Goal: Task Accomplishment & Management: Complete application form

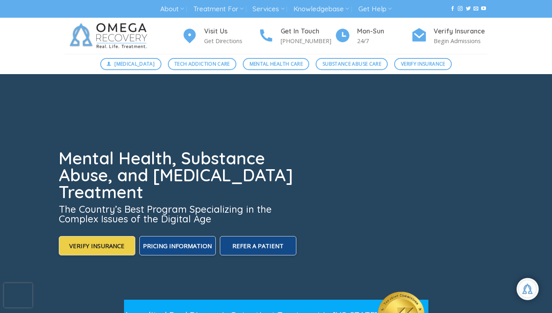
scroll to position [14, 0]
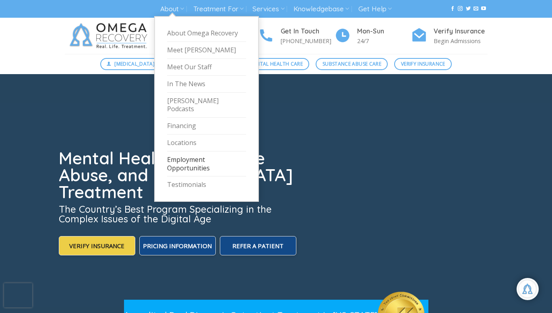
click at [184, 159] on link "Employment Opportunities" at bounding box center [206, 163] width 79 height 25
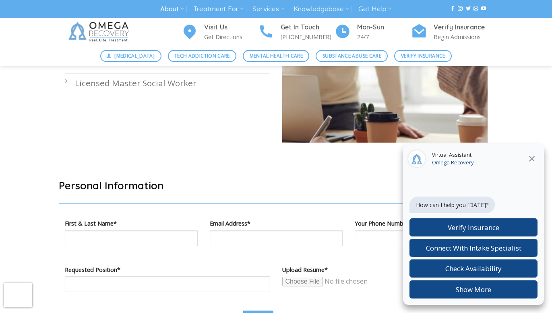
scroll to position [357, 0]
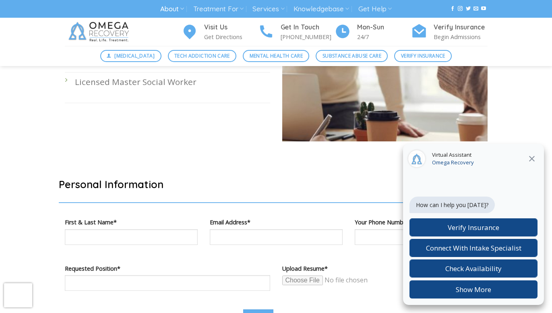
click at [533, 157] on icon at bounding box center [532, 159] width 10 height 10
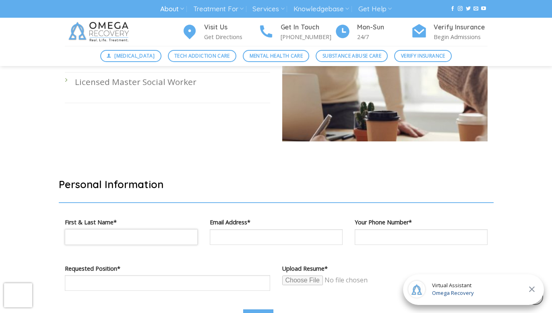
click at [176, 236] on input "Contact form" at bounding box center [131, 237] width 133 height 16
click at [126, 238] on input "******" at bounding box center [131, 237] width 133 height 16
type input "**********"
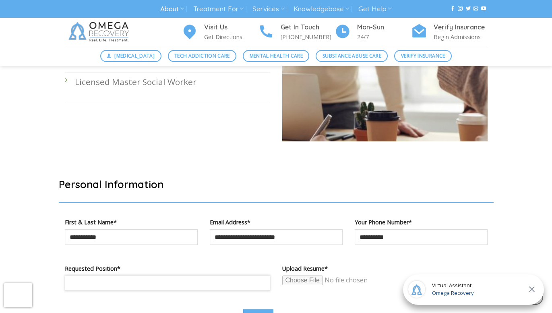
click at [163, 285] on input "Contact form" at bounding box center [167, 283] width 205 height 16
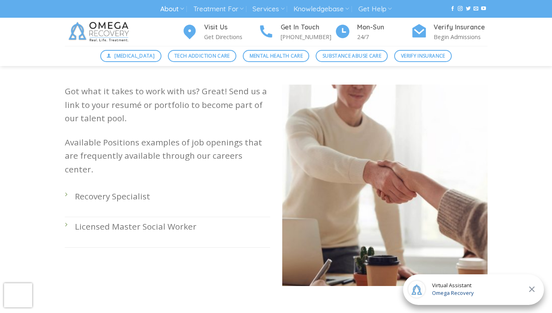
click at [102, 190] on p "Recovery Specialist" at bounding box center [172, 196] width 195 height 13
click at [62, 177] on div "Got what it takes to work with us? Great! Send us a link to your resumé or port…" at bounding box center [168, 192] width 218 height 214
click at [66, 187] on li "Recovery Specialist" at bounding box center [167, 202] width 205 height 30
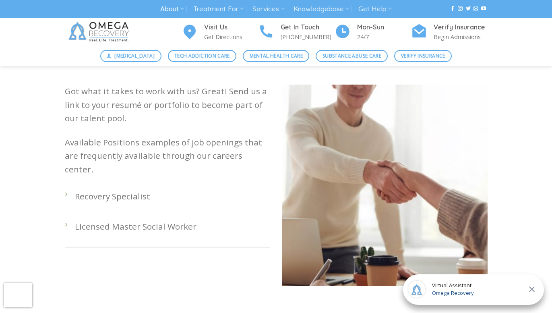
click at [106, 190] on p "Recovery Specialist" at bounding box center [172, 196] width 195 height 13
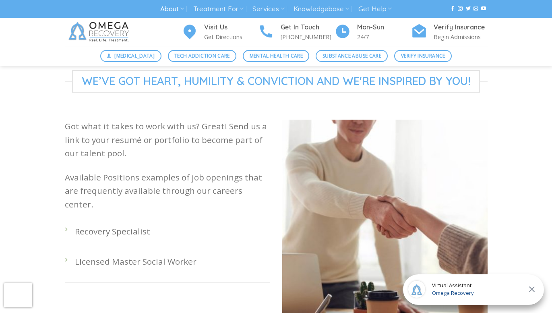
click at [132, 255] on p "Licensed Master Social Worker" at bounding box center [172, 261] width 195 height 13
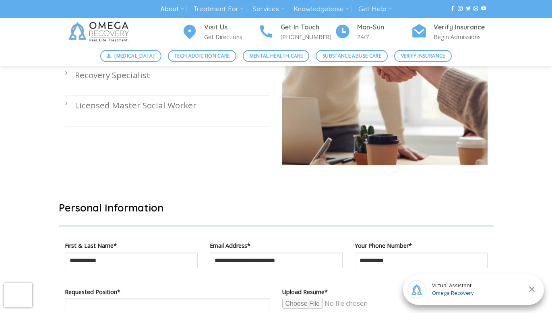
scroll to position [448, 0]
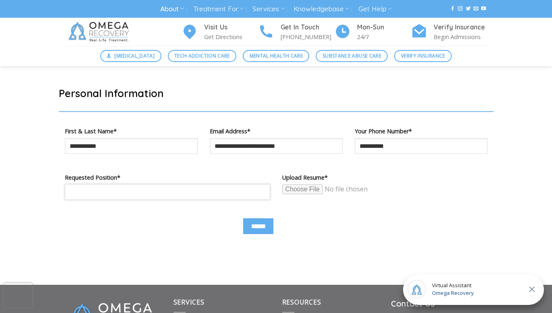
click at [137, 195] on input "Contact form" at bounding box center [167, 192] width 205 height 16
type input "*****"
click at [299, 190] on input "Contact form" at bounding box center [343, 189] width 123 height 10
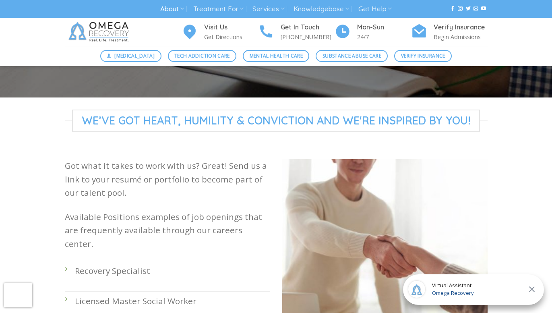
scroll to position [67, 0]
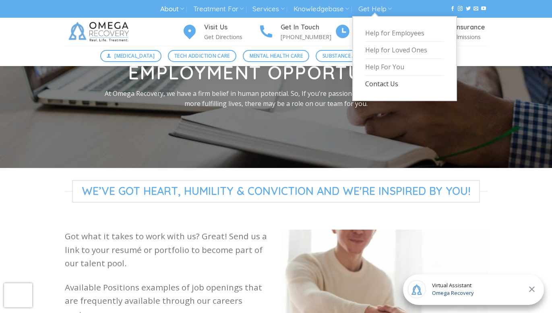
click at [378, 86] on link "Contact Us" at bounding box center [404, 84] width 79 height 17
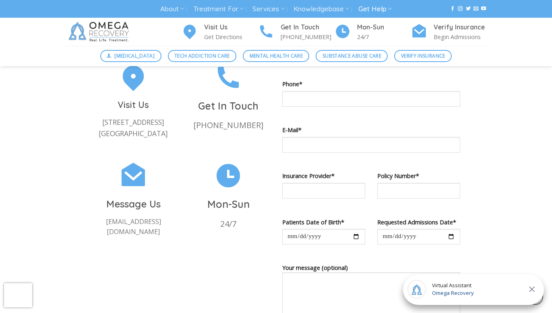
scroll to position [316, 0]
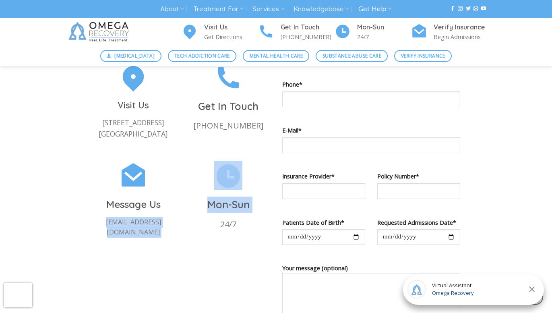
drag, startPoint x: 189, startPoint y: 234, endPoint x: 89, endPoint y: 235, distance: 99.5
click at [89, 235] on div "Visit Us 1710 Evergreen Ave Suite B Austin, TX 78704 Get In Touch (512) 601-540…" at bounding box center [181, 157] width 191 height 191
click at [89, 235] on div "Message Us intake@omegarecovery.org" at bounding box center [133, 207] width 95 height 93
drag, startPoint x: 89, startPoint y: 235, endPoint x: 178, endPoint y: 235, distance: 88.6
click at [178, 235] on div "Message Us intake@omegarecovery.org" at bounding box center [133, 207] width 95 height 93
